Goal: Task Accomplishment & Management: Manage account settings

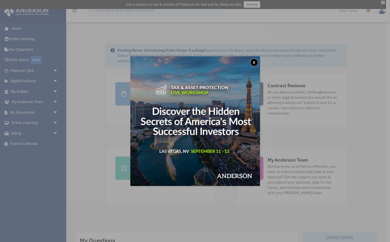
click at [254, 59] on button "x" at bounding box center [254, 62] width 8 height 8
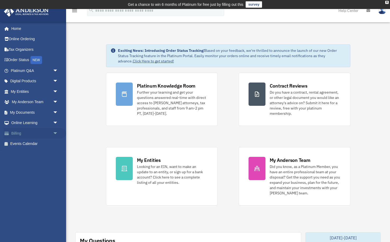
click at [18, 132] on link "Billing arrow_drop_down" at bounding box center [35, 133] width 62 height 11
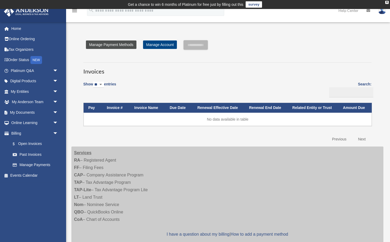
click at [124, 45] on link "Manage Payment Methods" at bounding box center [111, 44] width 50 height 8
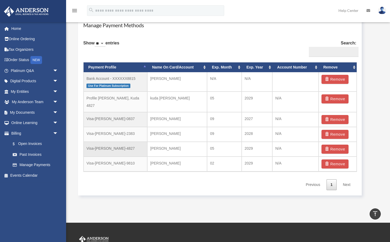
scroll to position [324, 0]
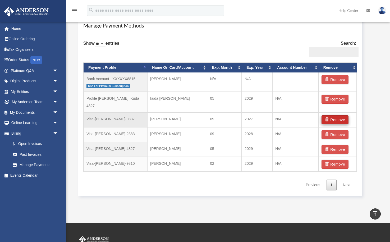
click at [338, 115] on button "Remove" at bounding box center [334, 119] width 27 height 9
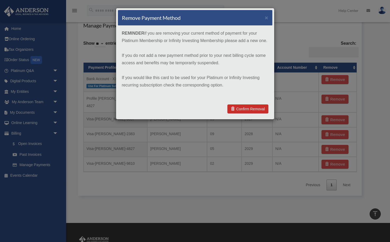
click at [242, 107] on link "Confirm Removal" at bounding box center [247, 108] width 41 height 9
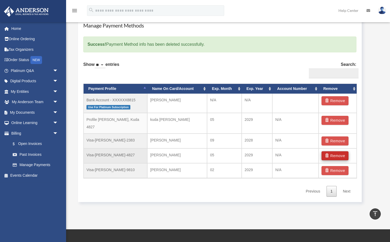
click at [336, 151] on button "Remove" at bounding box center [334, 155] width 27 height 9
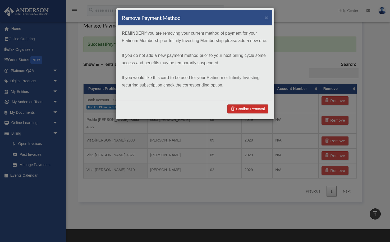
click at [255, 108] on link "Confirm Removal" at bounding box center [247, 108] width 41 height 9
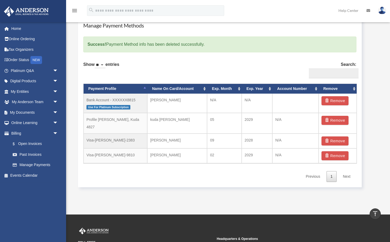
click at [333, 119] on button "Remove" at bounding box center [334, 120] width 27 height 9
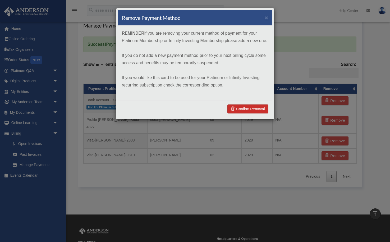
click at [248, 109] on link "Confirm Removal" at bounding box center [247, 108] width 41 height 9
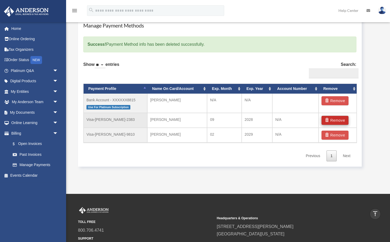
click at [340, 120] on button "Remove" at bounding box center [334, 120] width 27 height 9
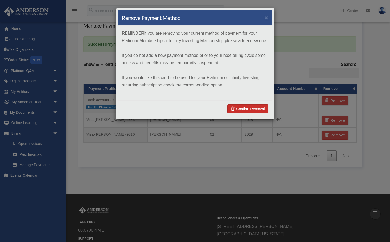
click at [252, 109] on link "Confirm Removal" at bounding box center [247, 108] width 41 height 9
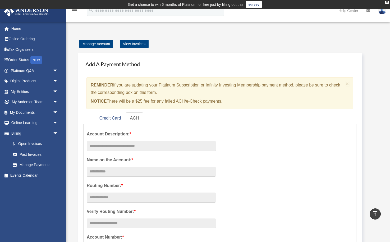
scroll to position [0, 0]
